Goal: Task Accomplishment & Management: Use online tool/utility

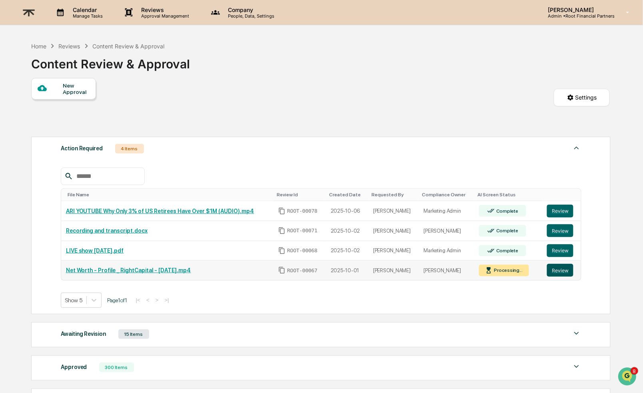
click at [563, 273] on button "Review" at bounding box center [560, 270] width 26 height 13
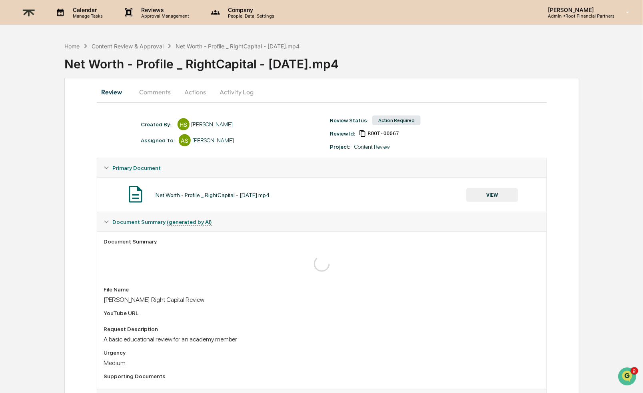
scroll to position [37, 0]
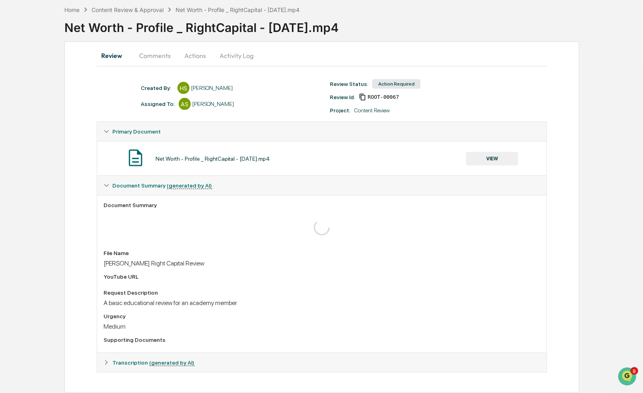
click at [192, 57] on button "Actions" at bounding box center [195, 55] width 36 height 19
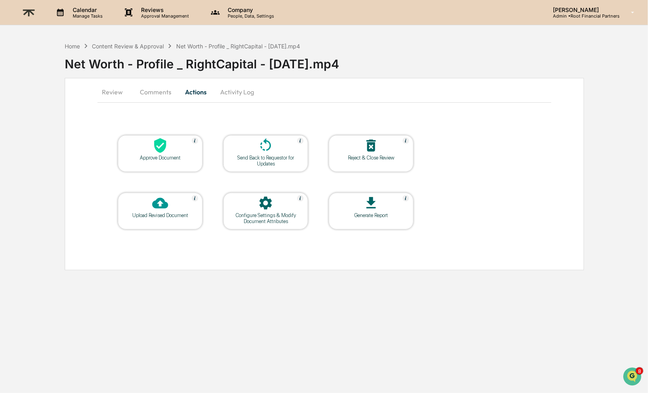
click at [378, 145] on icon at bounding box center [371, 145] width 16 height 16
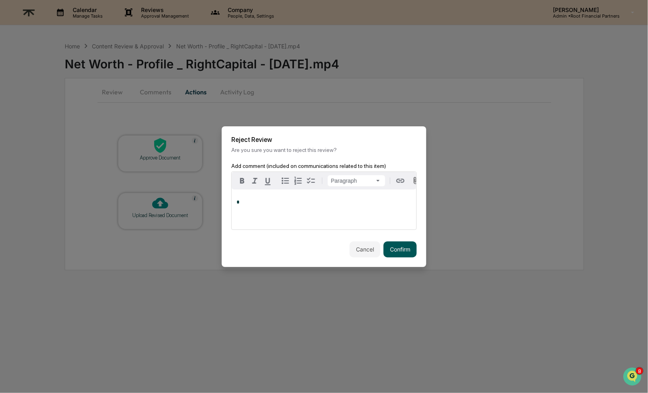
click at [394, 246] on button "Confirm" at bounding box center [400, 249] width 33 height 16
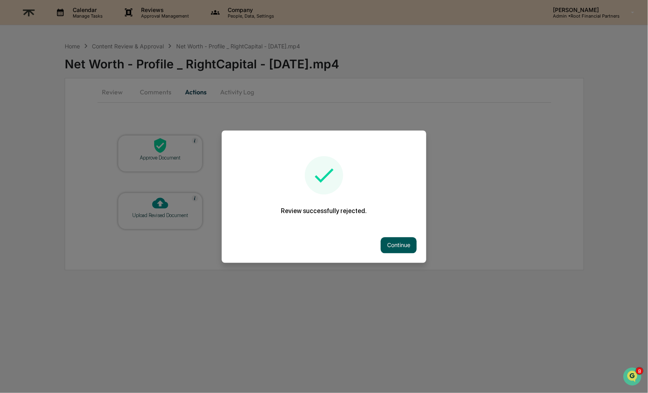
click at [385, 240] on button "Continue" at bounding box center [399, 245] width 36 height 16
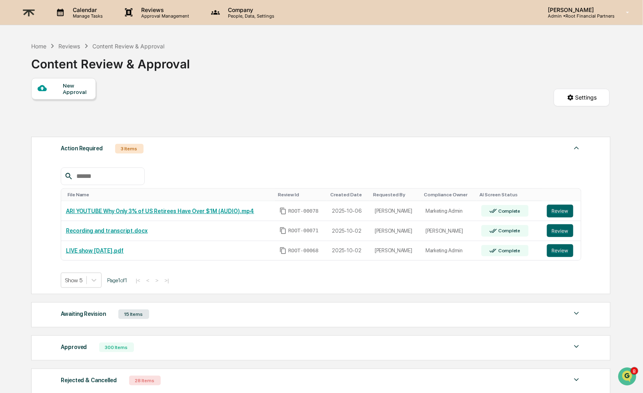
scroll to position [63, 0]
click at [25, 10] on img at bounding box center [28, 13] width 19 height 20
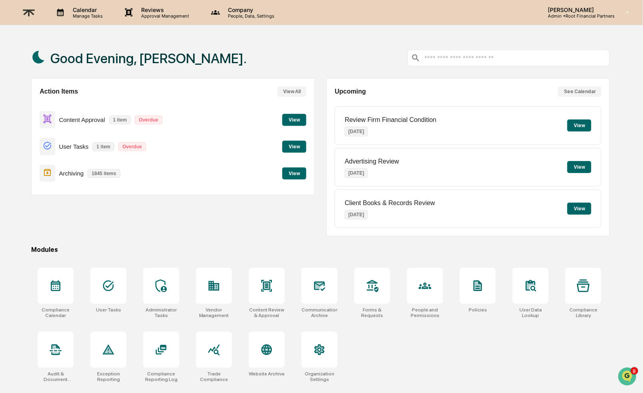
click at [296, 118] on button "View" at bounding box center [294, 120] width 24 height 12
click at [301, 165] on div "Archiving 1845 items View" at bounding box center [173, 173] width 267 height 27
click at [301, 171] on button "View" at bounding box center [294, 173] width 24 height 12
